Goal: Contribute content

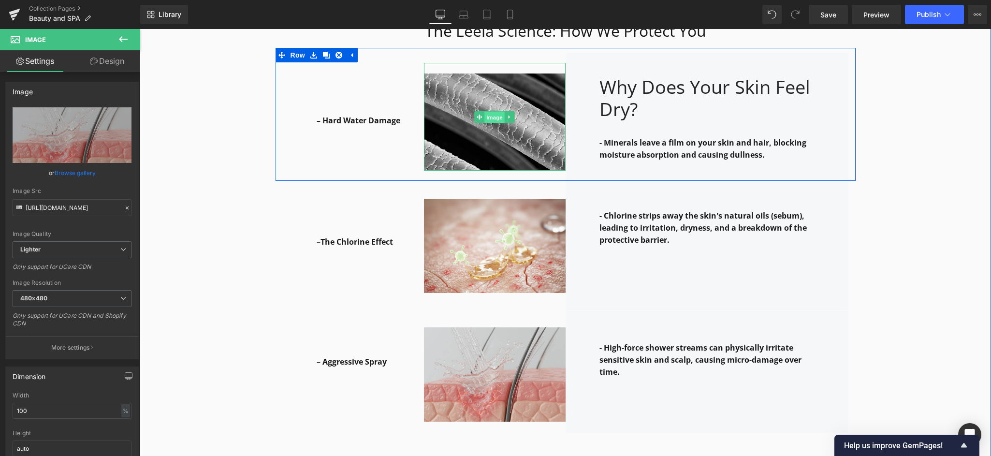
click at [490, 112] on span "Image" at bounding box center [494, 118] width 20 height 12
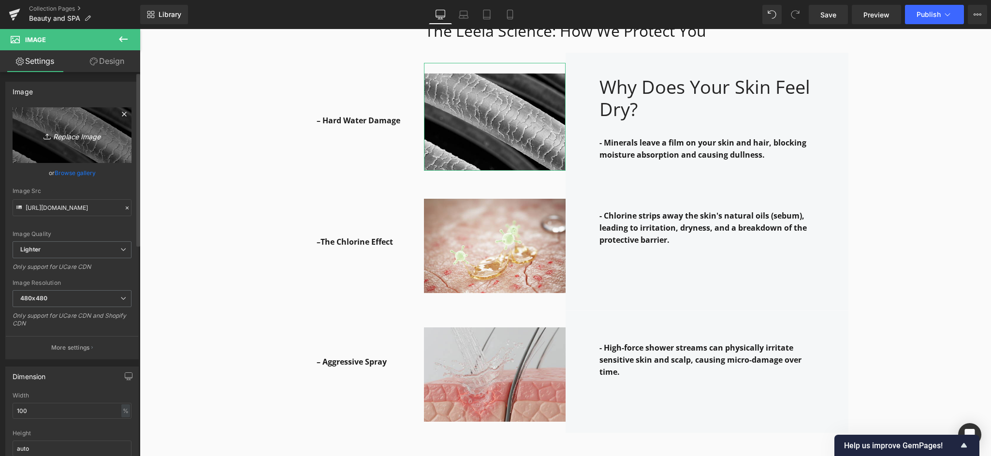
click at [64, 136] on icon "Replace Image" at bounding box center [71, 135] width 77 height 12
type input "C:\fakepath\Gemini_Generated_Image_.jpg"
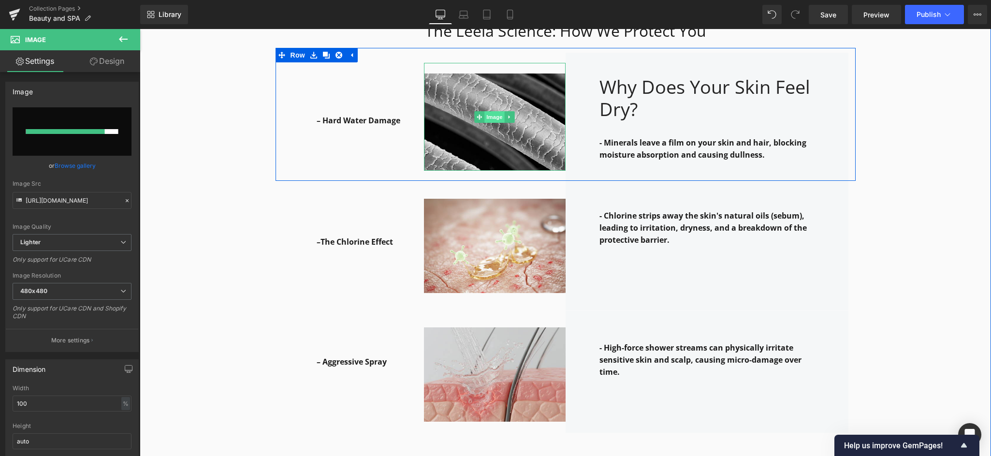
click at [493, 111] on span "Image" at bounding box center [494, 117] width 20 height 12
click at [492, 111] on link "Image" at bounding box center [490, 117] width 30 height 12
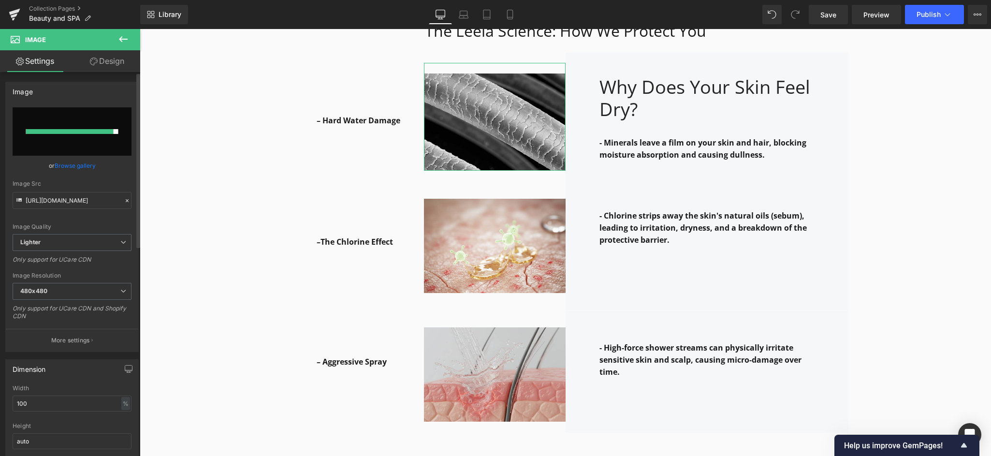
click at [81, 144] on input "file" at bounding box center [72, 131] width 119 height 48
type input "C:\fakepath\Gemini_Generated_Image_.jpg"
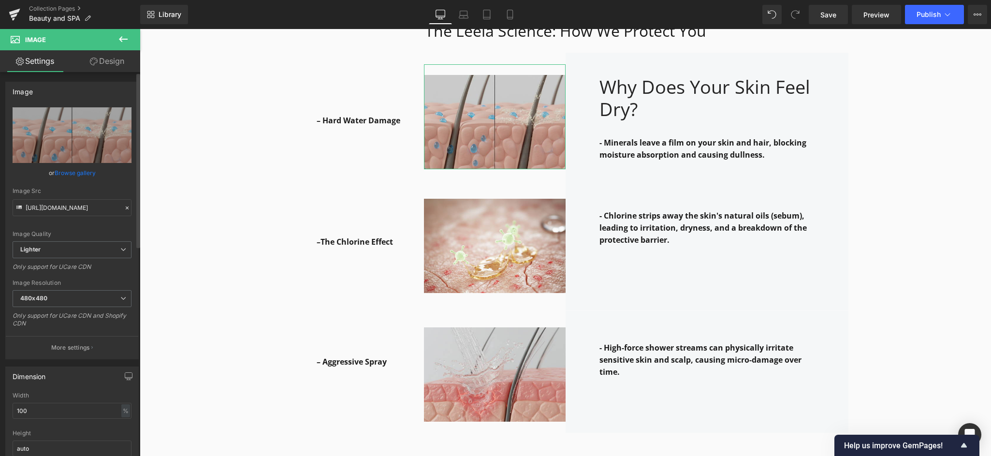
type input "[URL][DOMAIN_NAME]"
click at [833, 15] on span "Save" at bounding box center [828, 15] width 16 height 10
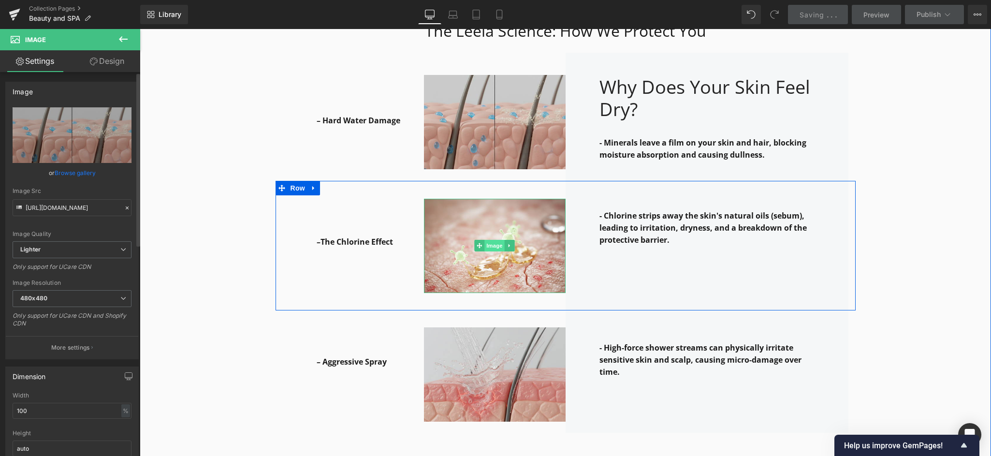
click at [490, 240] on span "Image" at bounding box center [494, 246] width 20 height 12
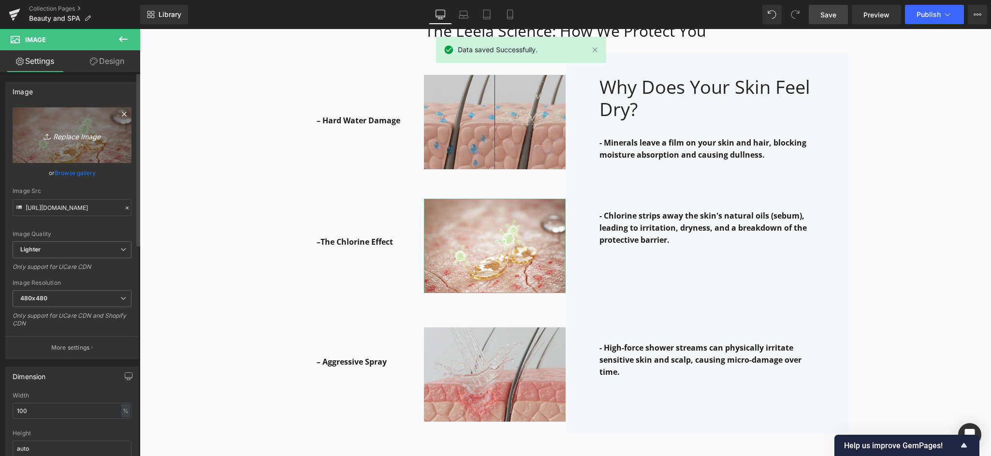
click at [70, 139] on icon "Replace Image" at bounding box center [71, 135] width 77 height 12
type input "C:\fakepath\Gemini_Generated_Image_bbbm.jpg"
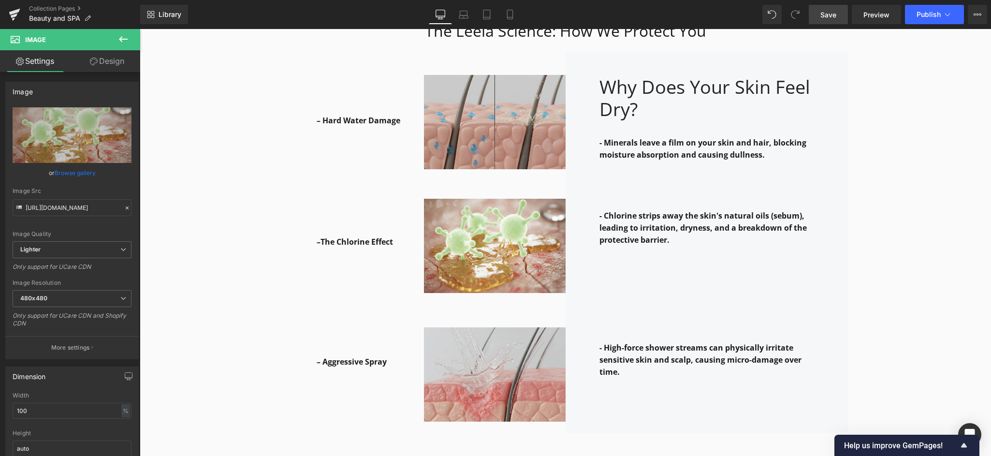
type input "[URL][DOMAIN_NAME]"
click at [832, 15] on span "Save" at bounding box center [828, 15] width 16 height 10
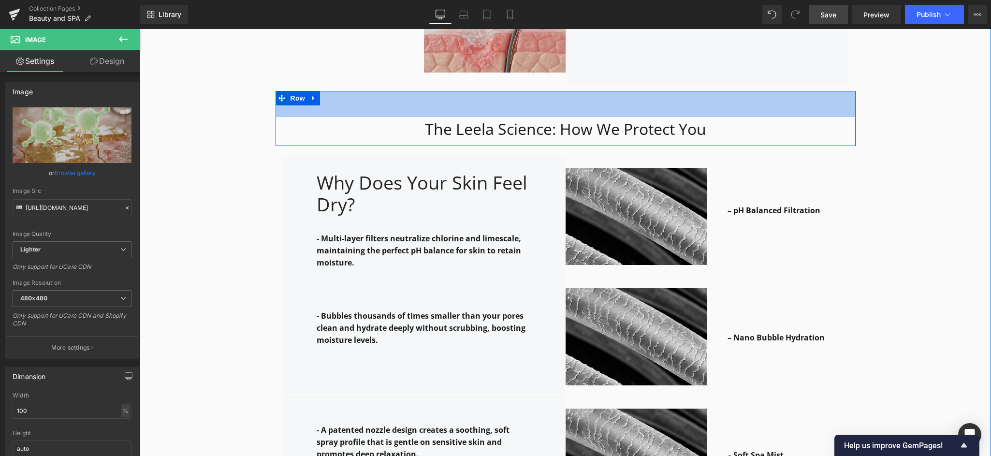
scroll to position [1600, 0]
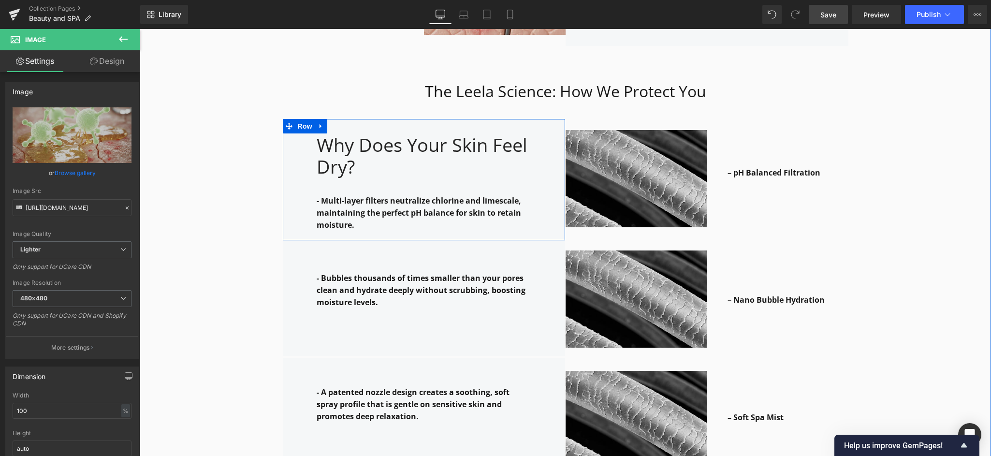
click at [333, 195] on p "- Multi-layer filters neutralize chlorine and limescale, maintaining the perfec…" at bounding box center [424, 213] width 215 height 36
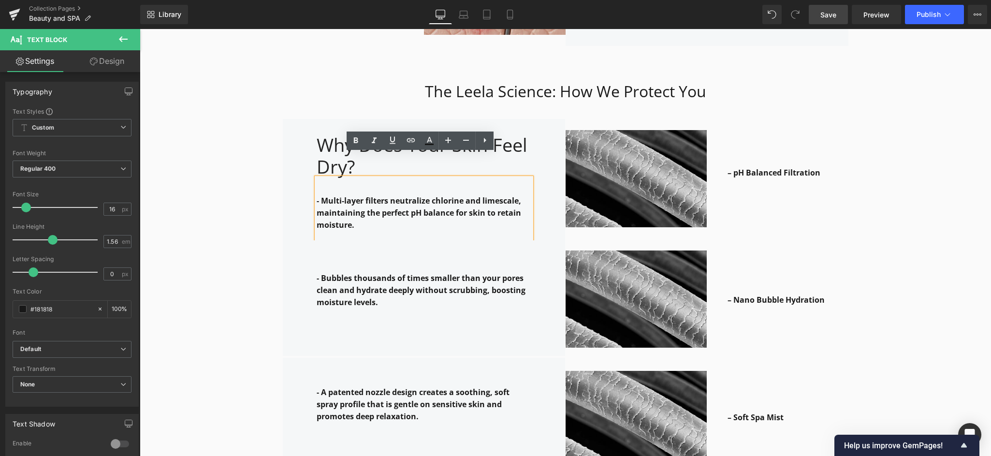
drag, startPoint x: 352, startPoint y: 203, endPoint x: 311, endPoint y: 176, distance: 49.2
click at [317, 178] on div "- Multi-layer filters neutralize chlorine and limescale, maintaining the perfec…" at bounding box center [424, 208] width 215 height 61
drag, startPoint x: 311, startPoint y: 176, endPoint x: 347, endPoint y: 207, distance: 47.7
click at [347, 207] on div "- Multi-layer filters neutralize chlorine and limescale, maintaining the perfec…" at bounding box center [424, 208] width 215 height 61
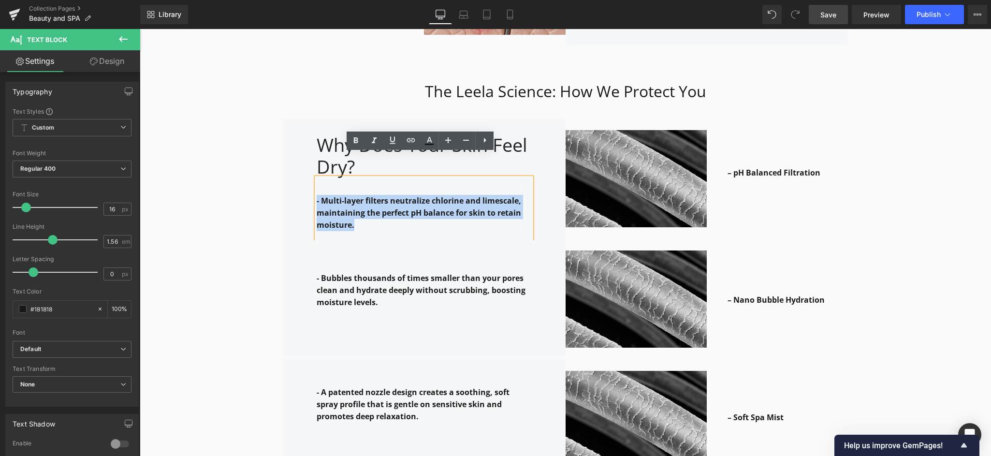
drag, startPoint x: 349, startPoint y: 204, endPoint x: 314, endPoint y: 170, distance: 49.6
click at [317, 178] on div "- Multi-layer filters neutralize chlorine and limescale, maintaining the perfec…" at bounding box center [424, 208] width 215 height 61
copy strong "- Multi-layer filters neutralize chlorine and limescale, maintaining the perfec…"
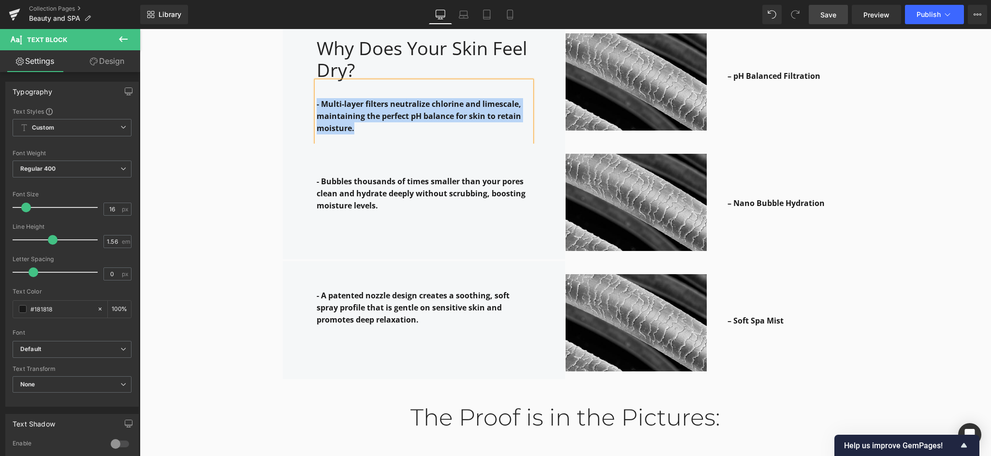
scroll to position [1455, 0]
